Goal: Task Accomplishment & Management: Complete application form

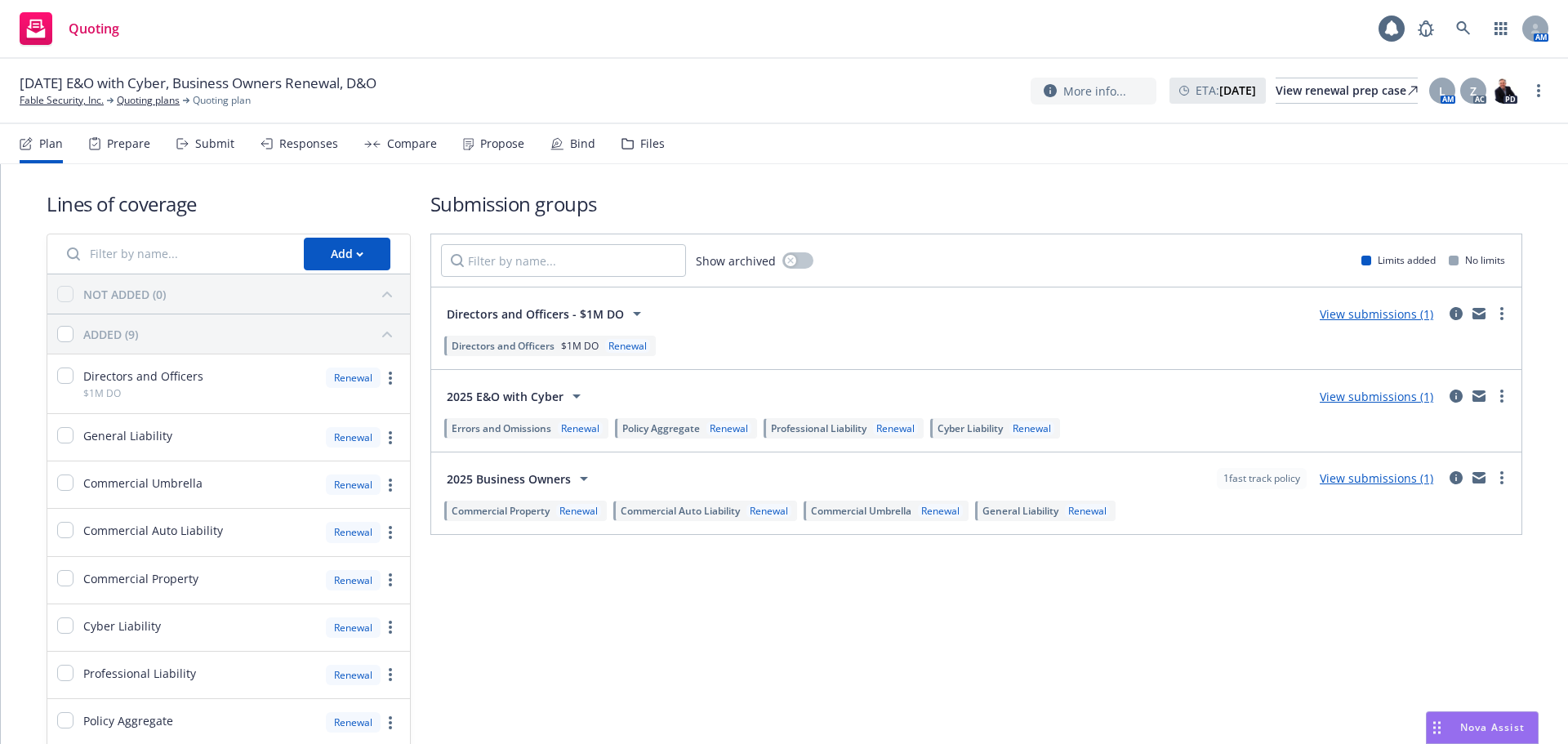
click at [214, 145] on div "Submit" at bounding box center [214, 144] width 39 height 13
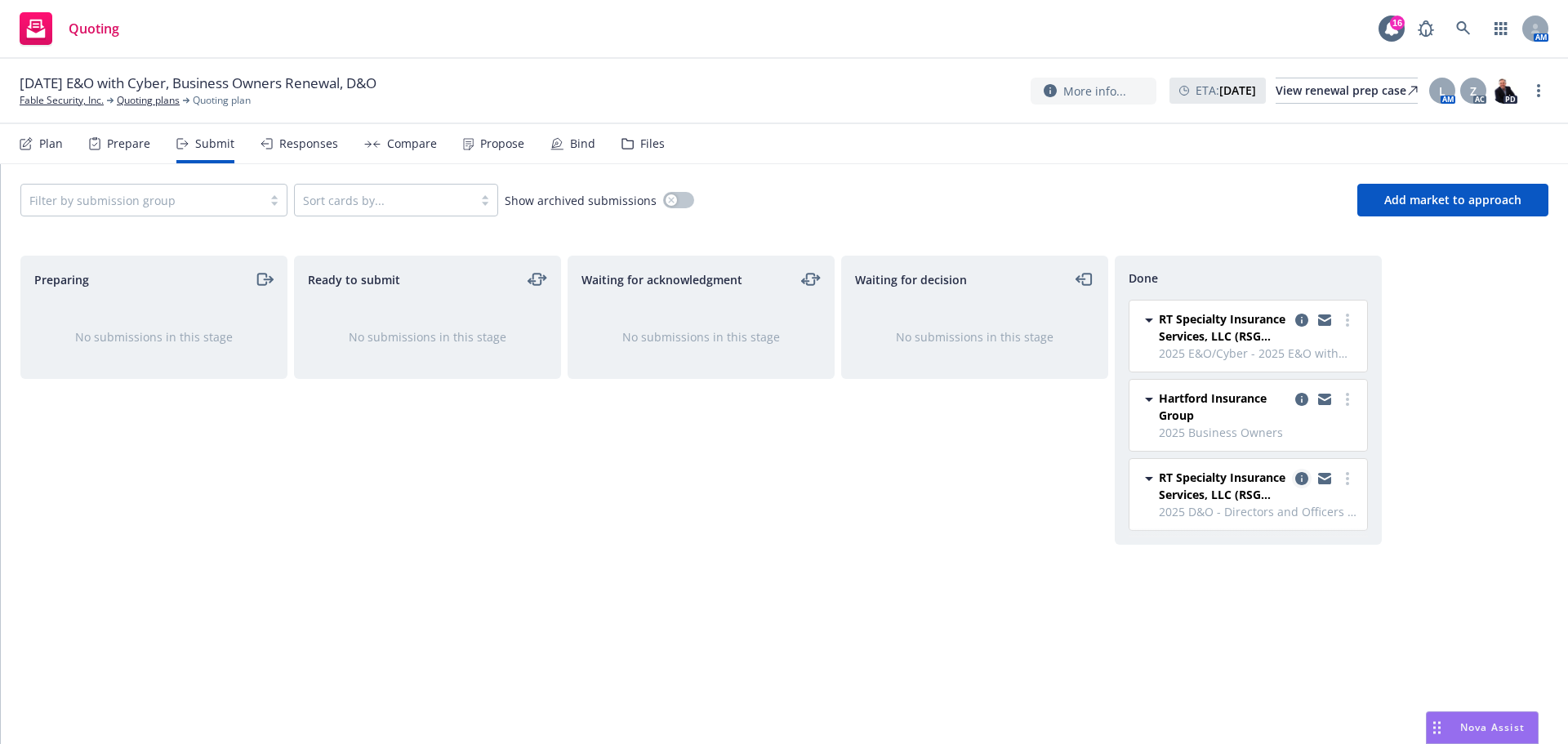
click at [1301, 478] on icon "copy logging email" at bounding box center [1302, 478] width 13 height 13
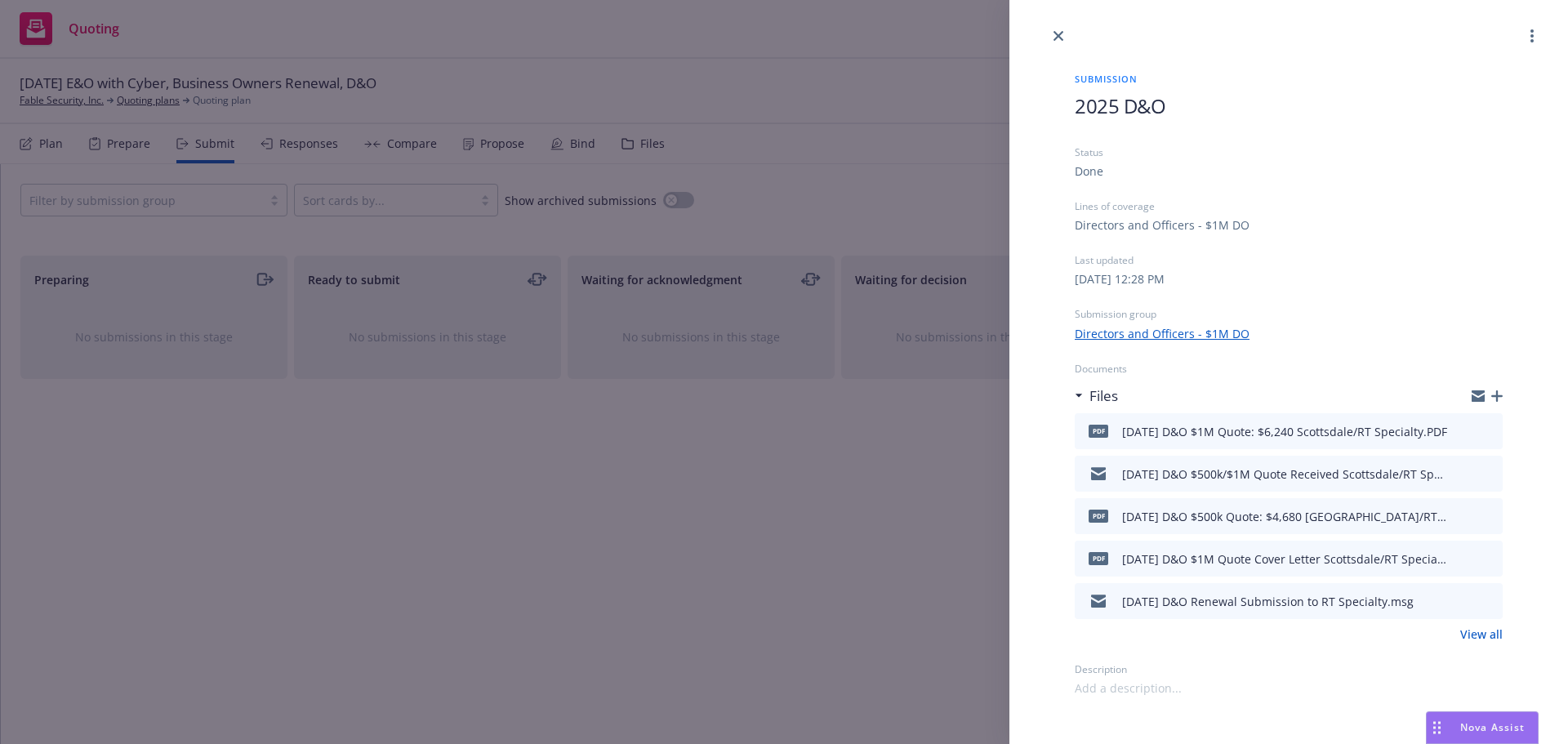
drag, startPoint x: 1056, startPoint y: 35, endPoint x: 970, endPoint y: 38, distance: 86.1
click at [1055, 35] on icon "close" at bounding box center [1059, 36] width 10 height 10
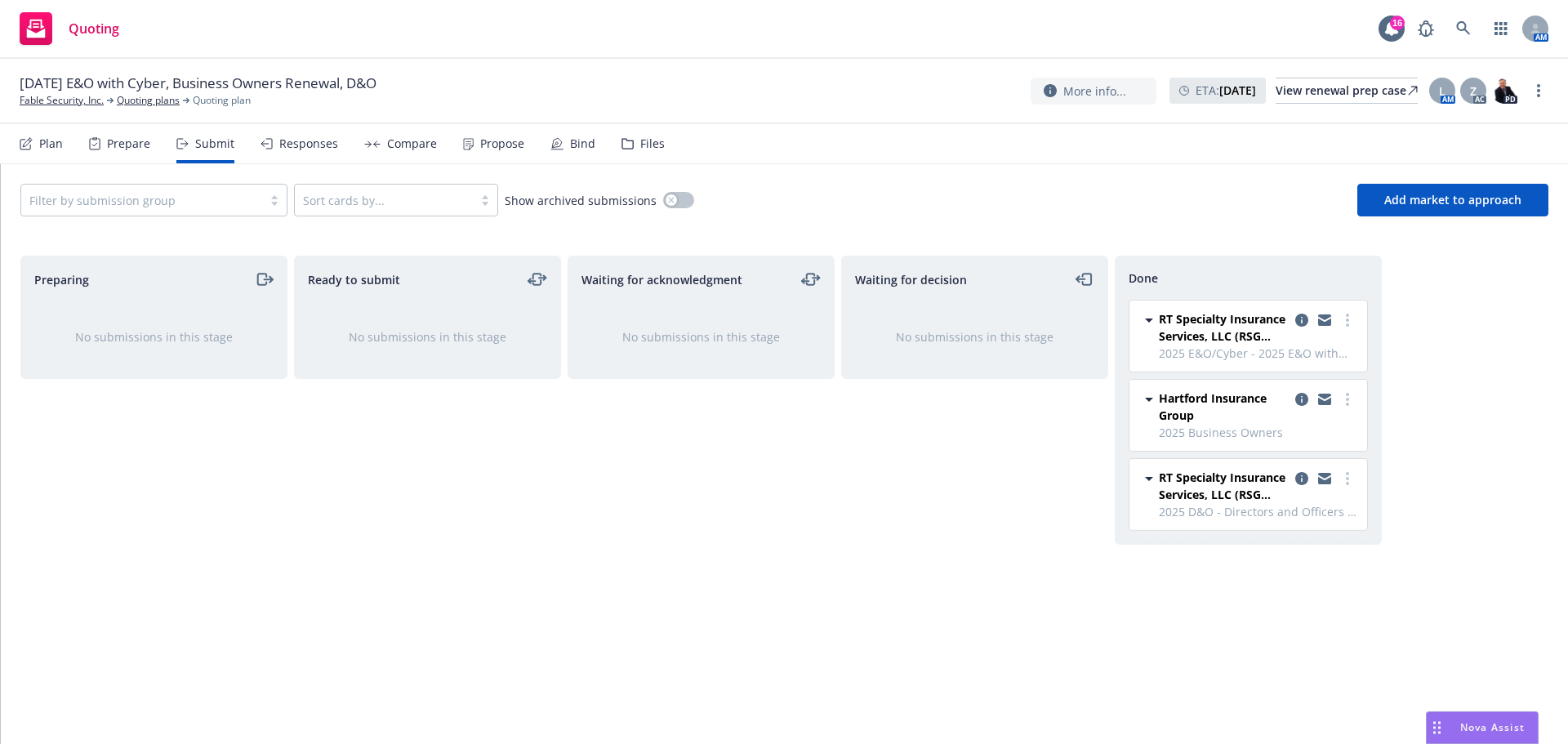
click at [504, 145] on div "Propose" at bounding box center [502, 144] width 44 height 13
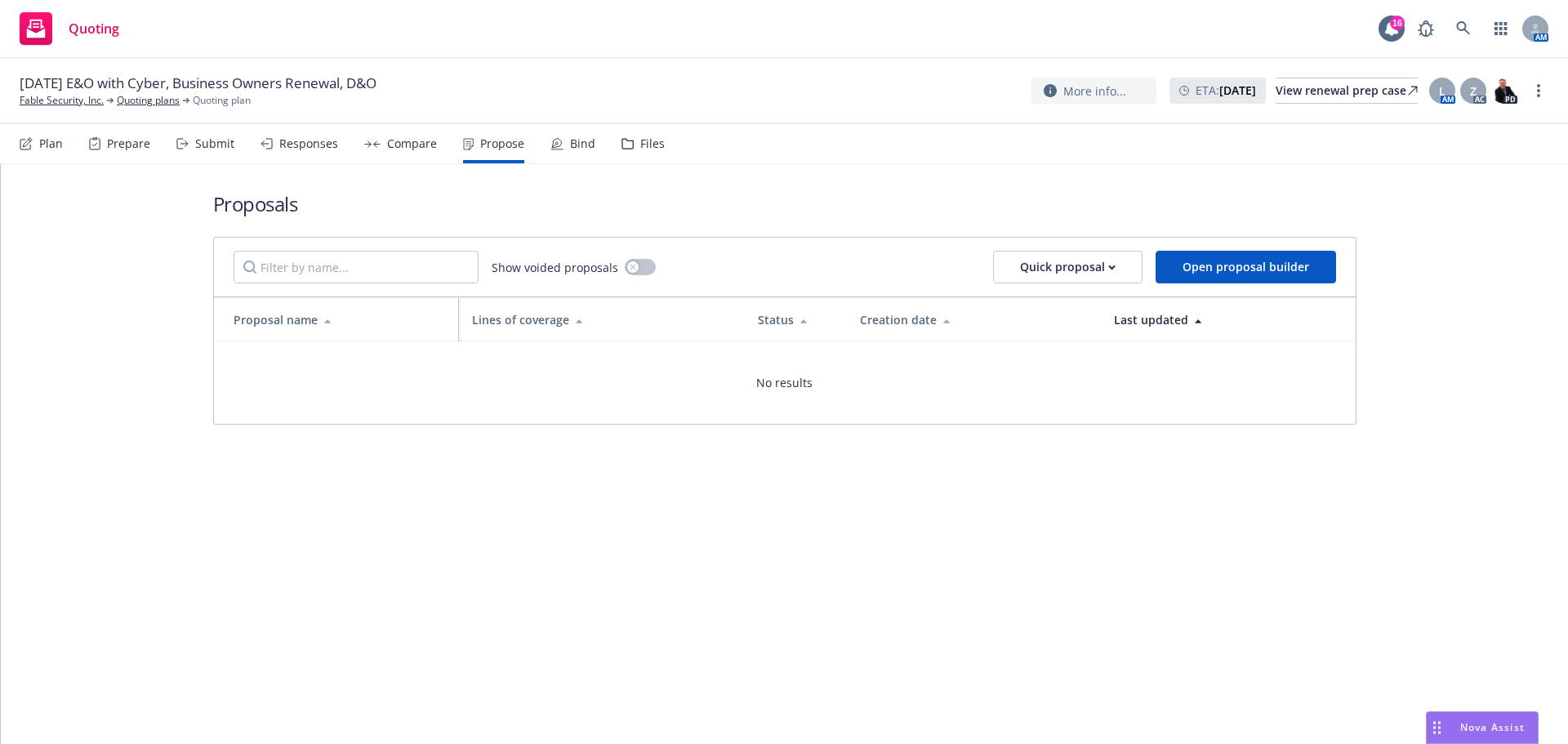
click at [656, 142] on div "Files" at bounding box center [652, 144] width 24 height 13
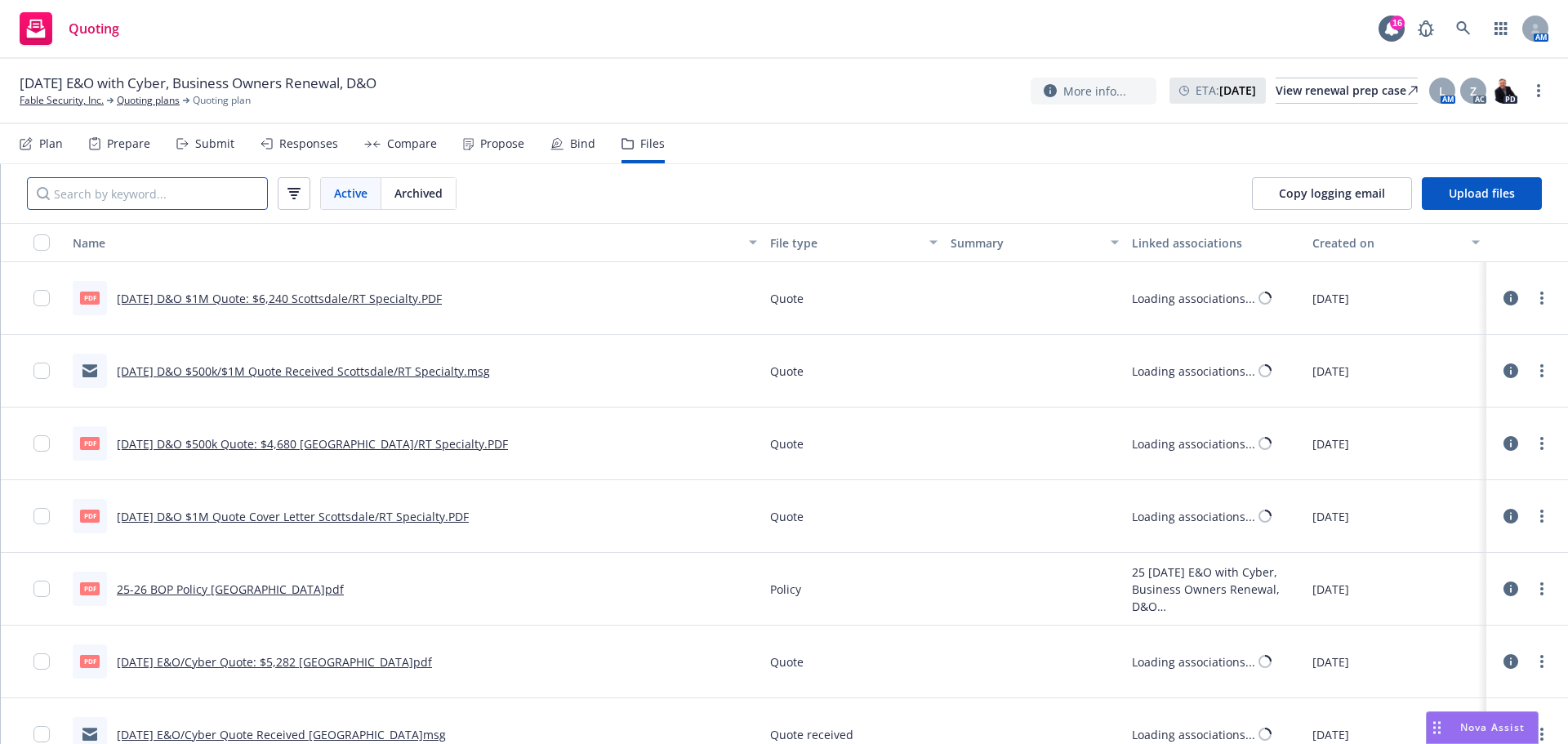
click at [134, 191] on input "Search by keyword..." at bounding box center [147, 193] width 241 height 33
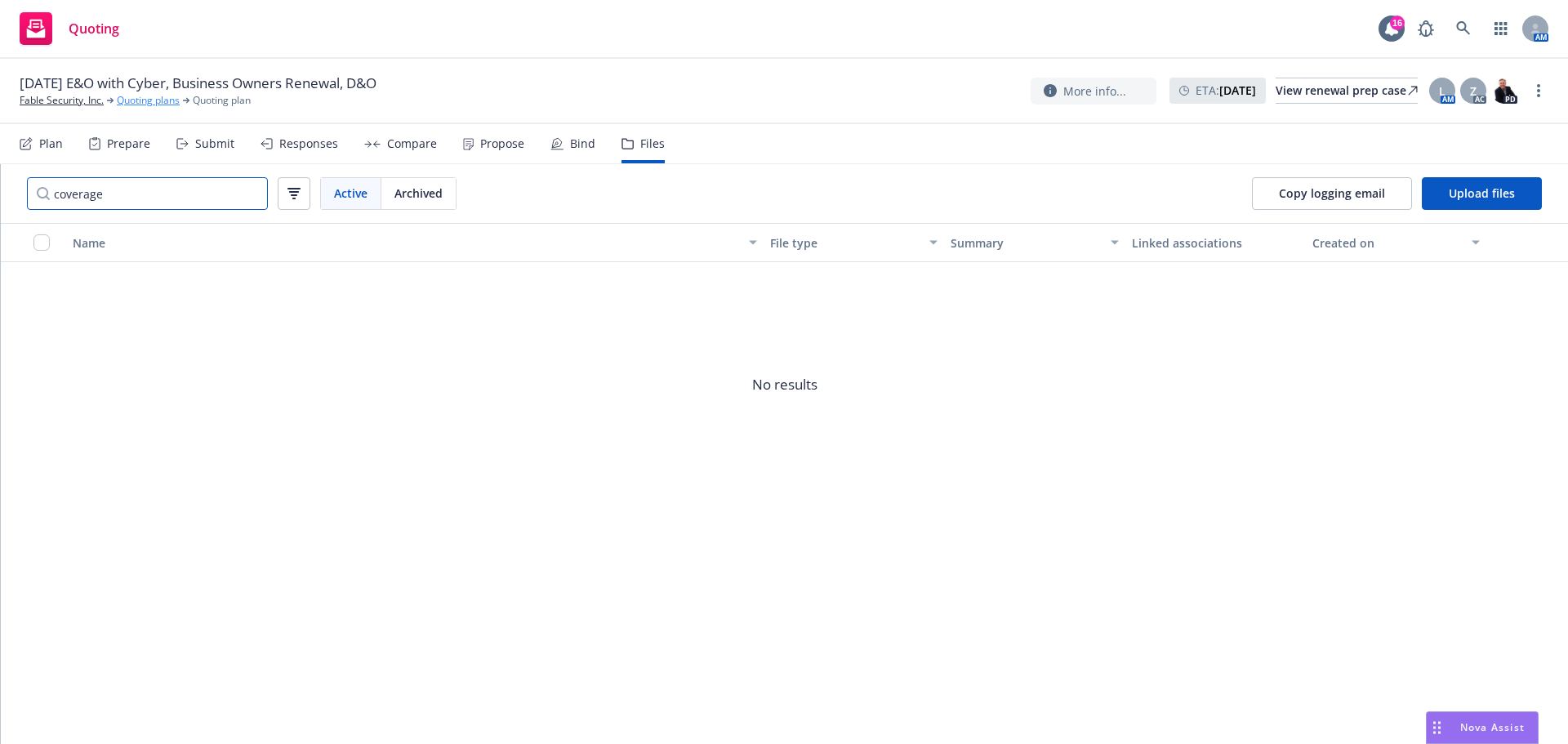
type input "coverage"
click at [144, 99] on link "Quoting plans" at bounding box center [148, 100] width 63 height 15
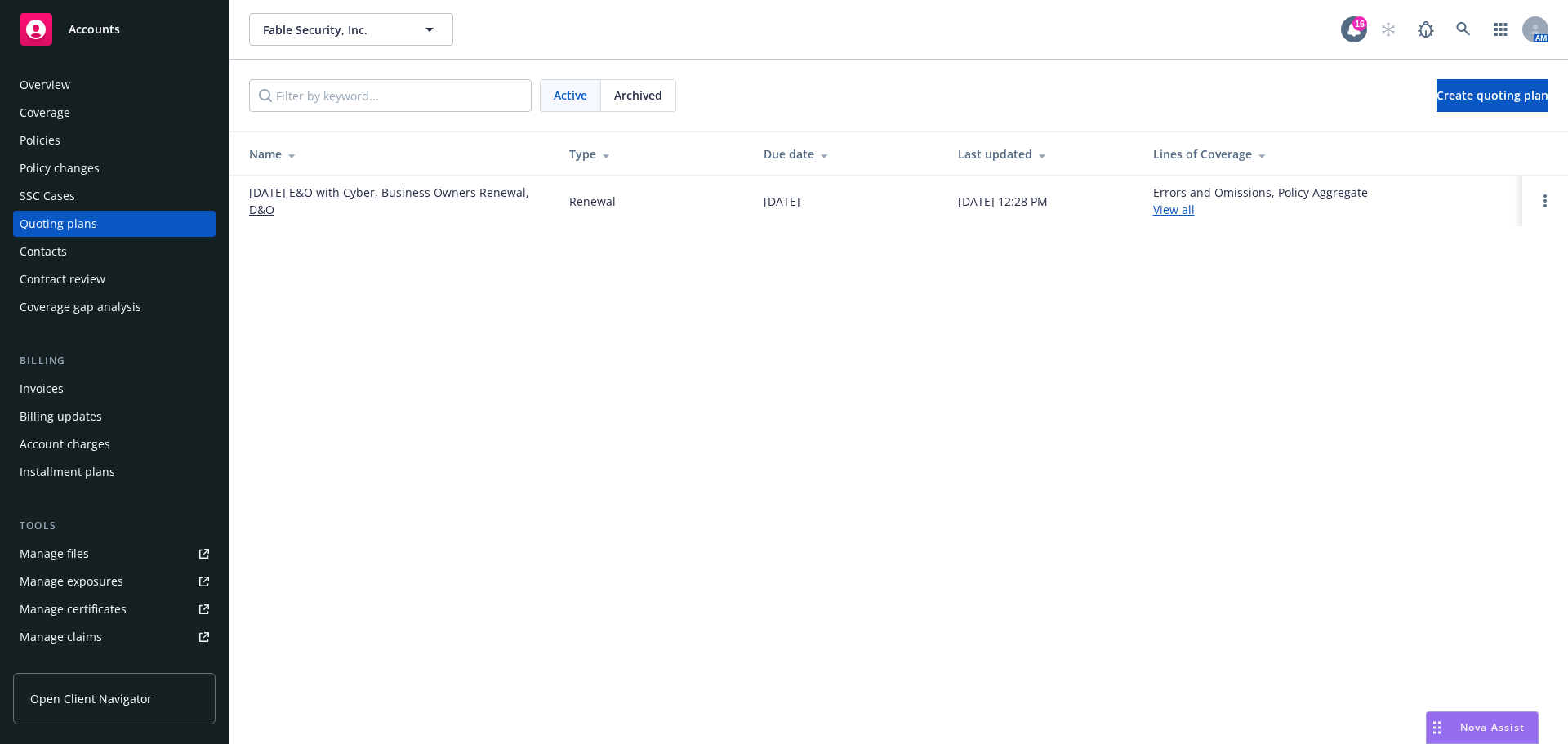
click at [396, 196] on link "[DATE] E&O with Cyber, Business Owners Renewal, D&O" at bounding box center [396, 201] width 294 height 34
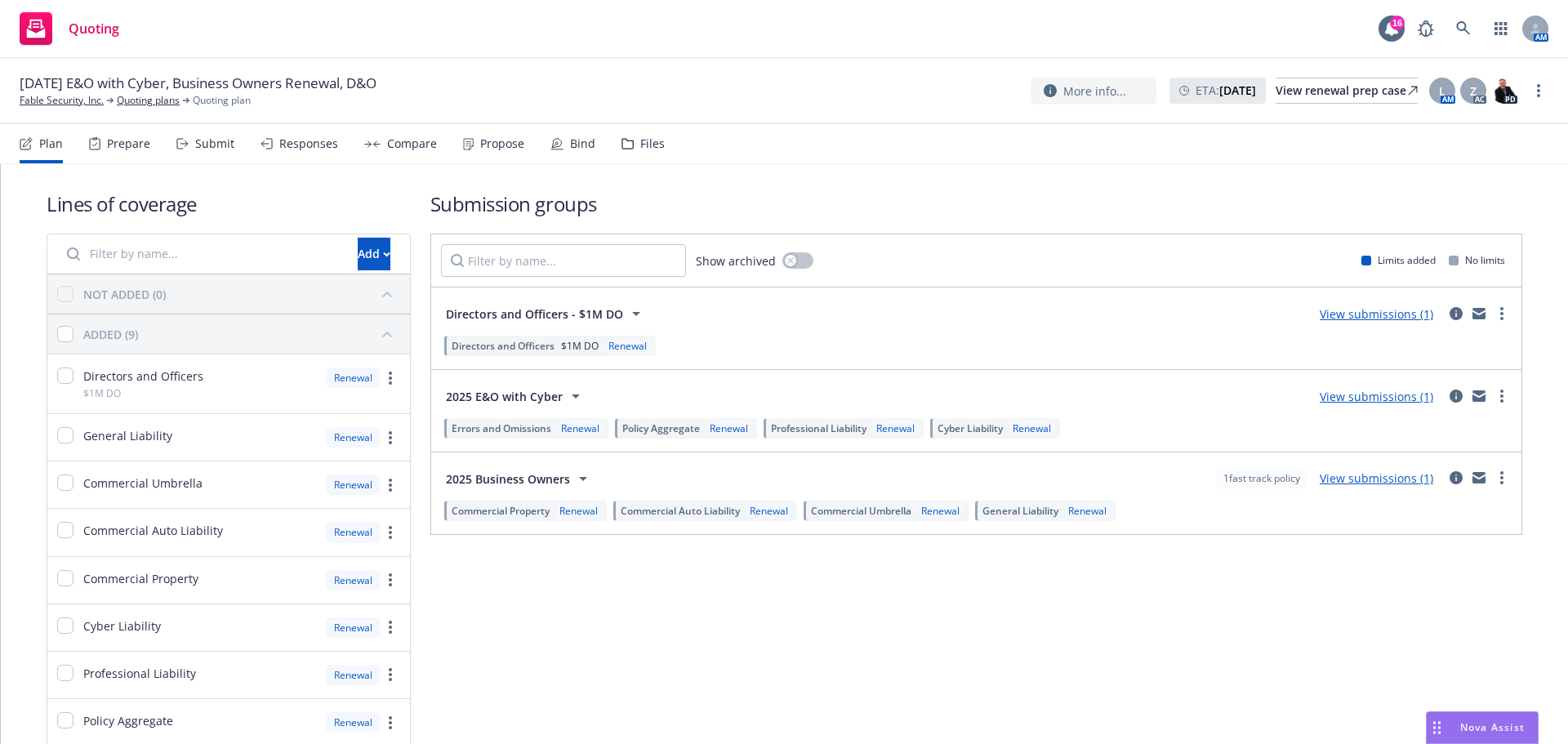
click at [209, 148] on div "Submit" at bounding box center [214, 144] width 39 height 13
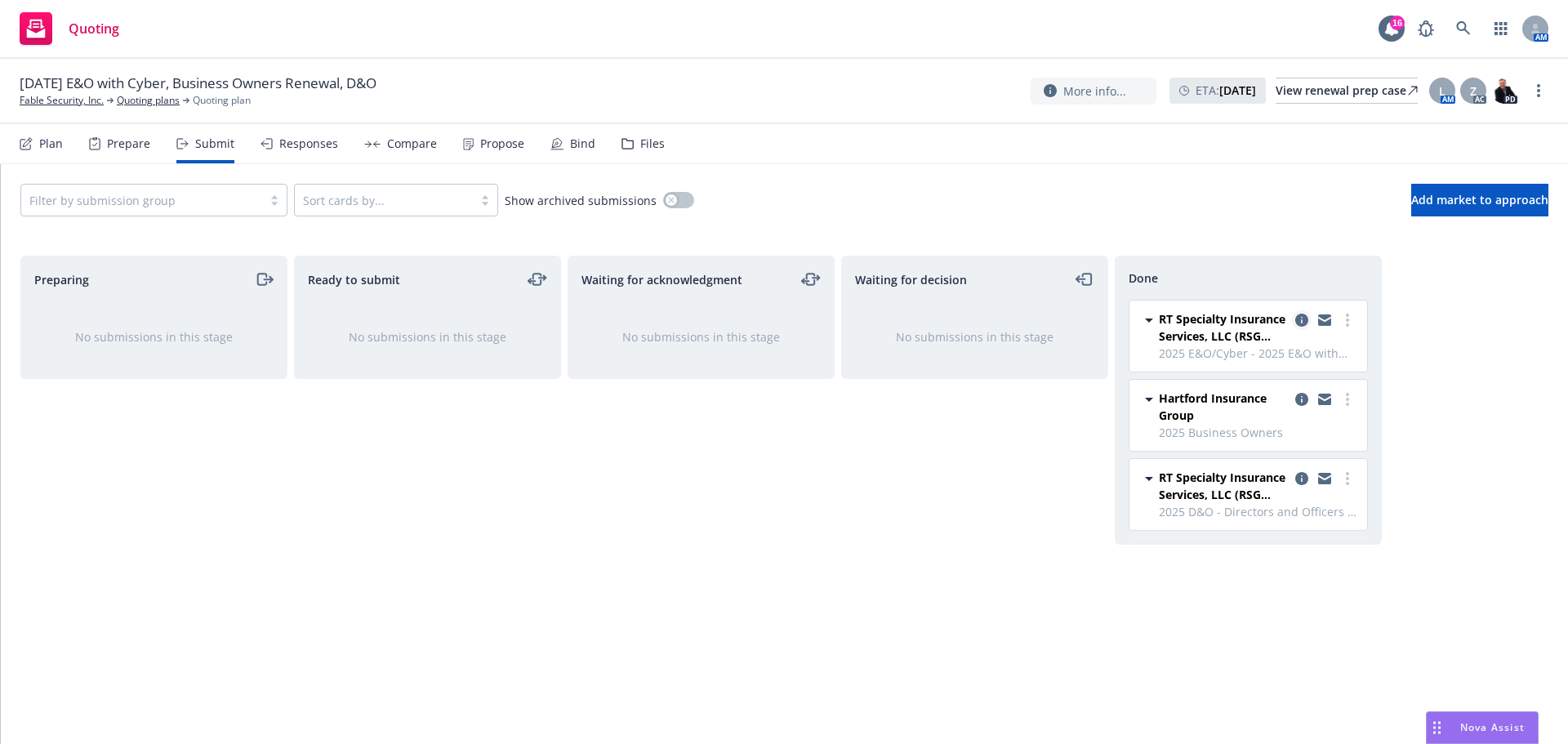
click at [1300, 318] on icon "copy logging email" at bounding box center [1302, 320] width 13 height 13
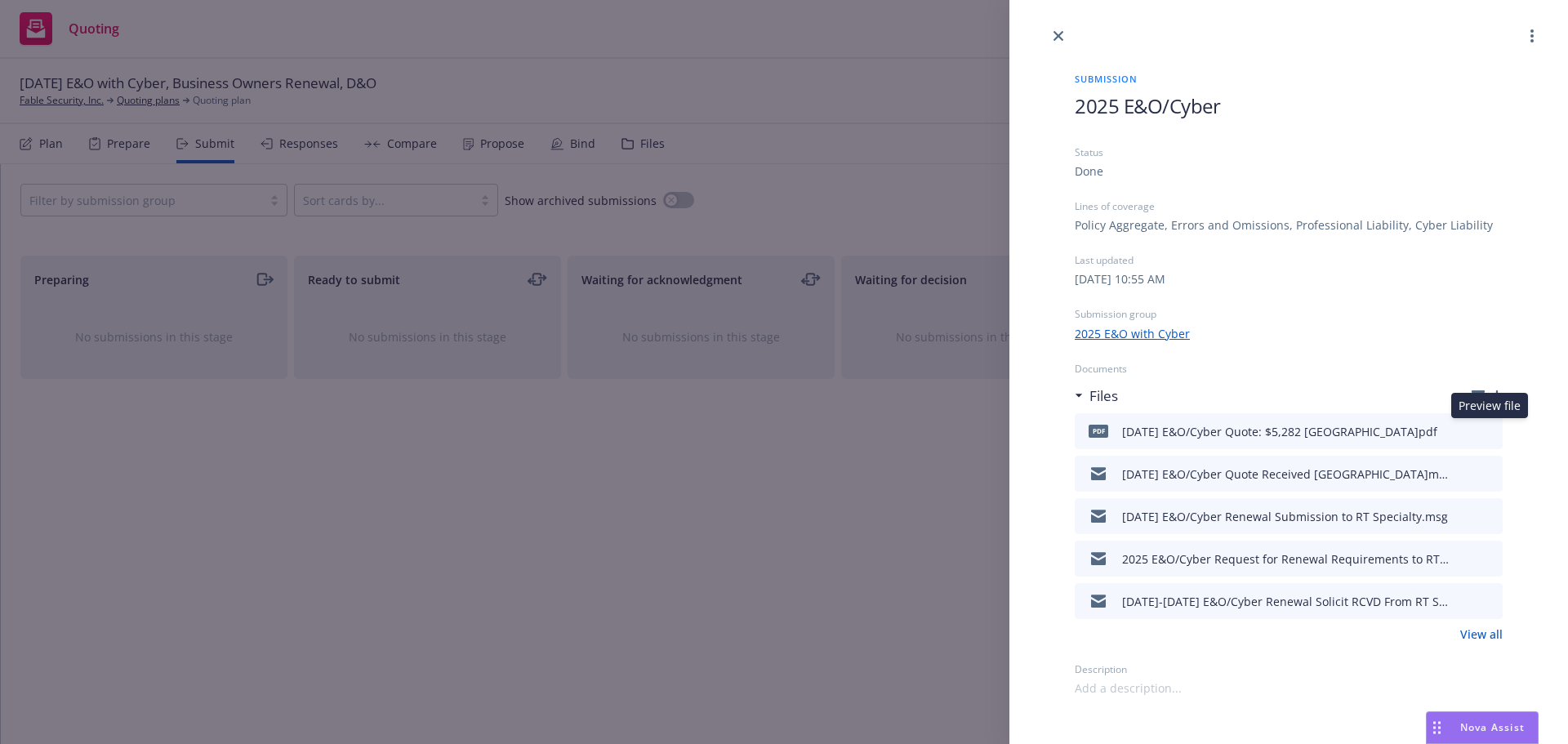
click at [1486, 431] on icon "preview file" at bounding box center [1487, 431] width 15 height 12
